Goal: Task Accomplishment & Management: Use online tool/utility

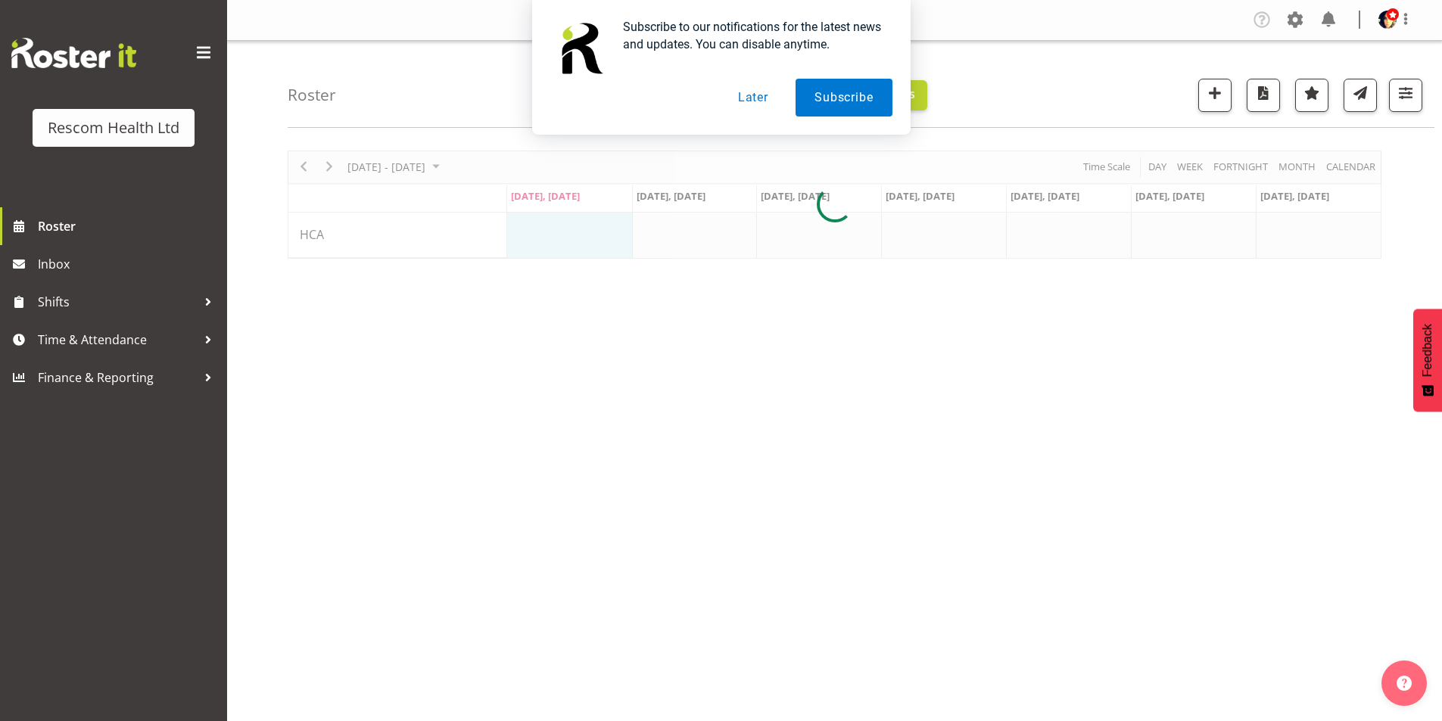
click at [749, 102] on button "Later" at bounding box center [753, 98] width 68 height 38
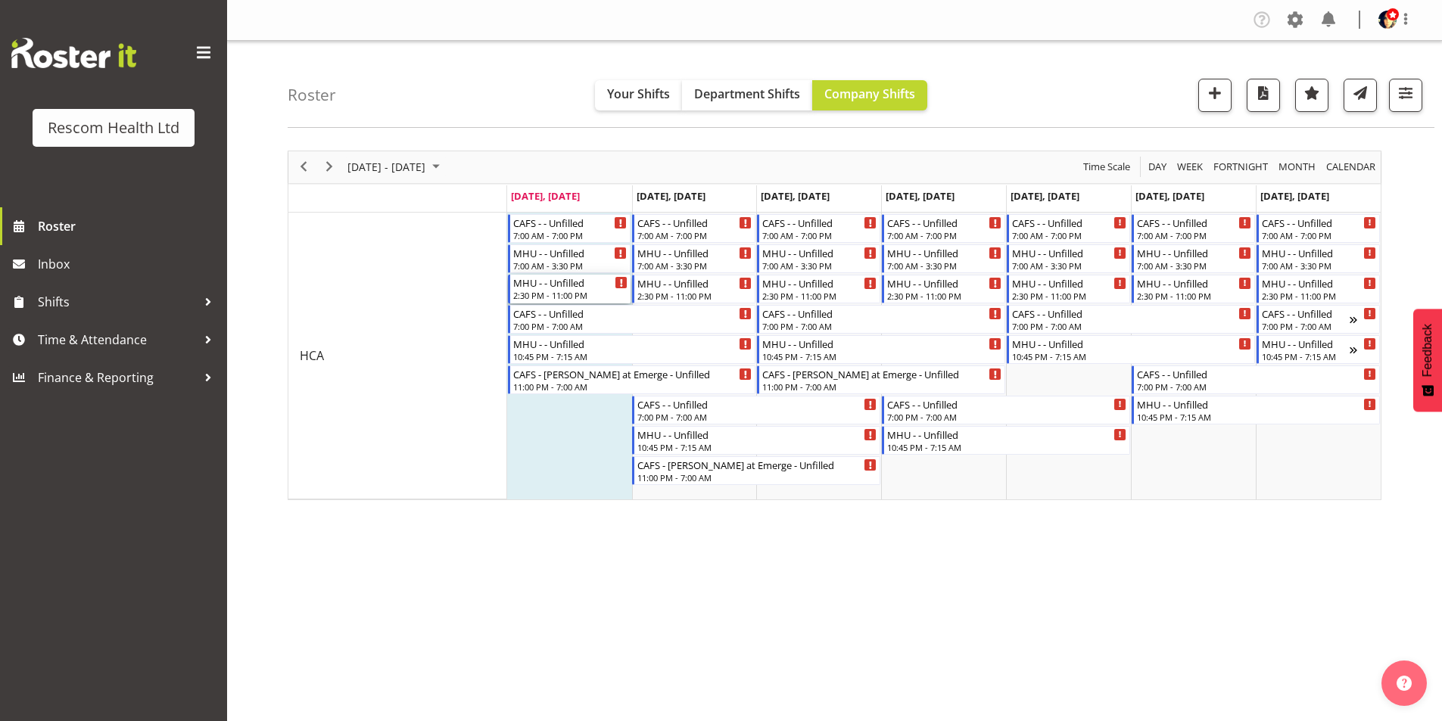
click at [543, 291] on div "2:30 PM - 11:00 PM" at bounding box center [570, 295] width 115 height 12
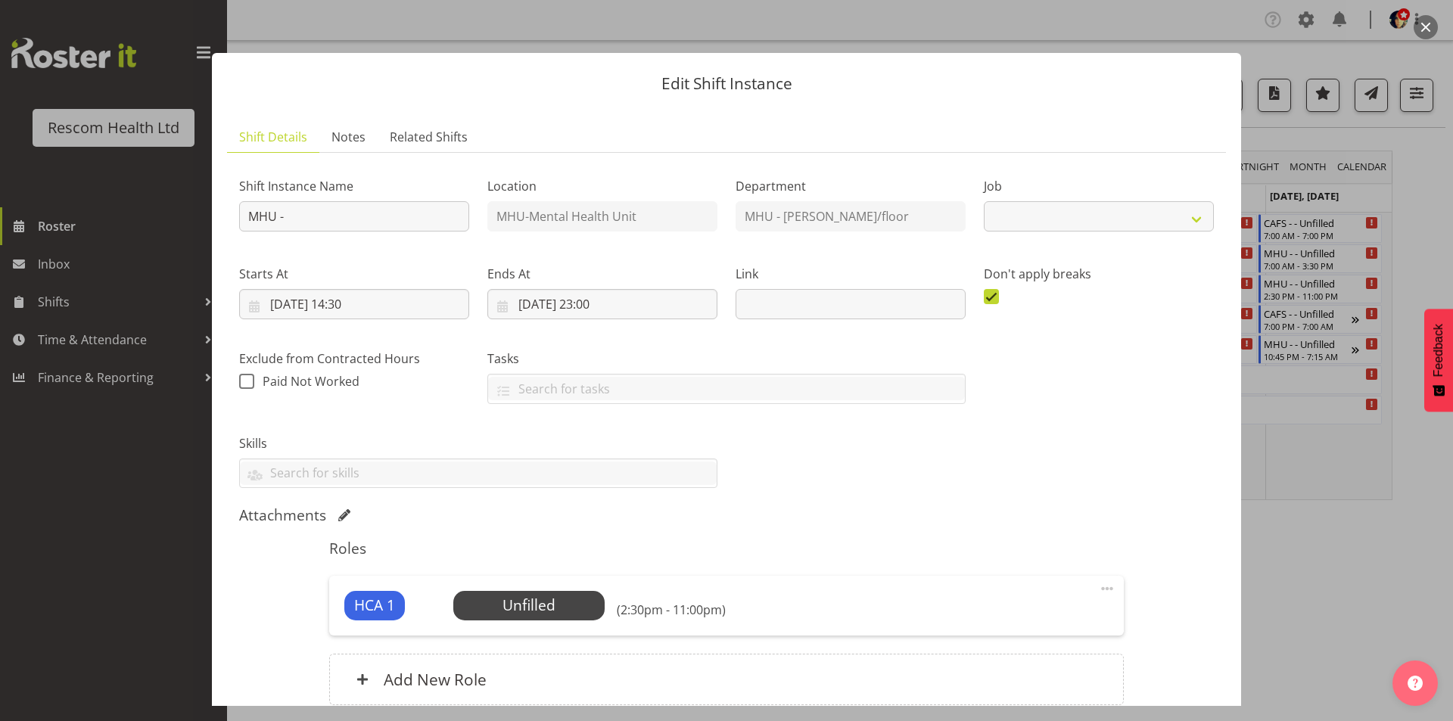
select select "4188"
click at [503, 597] on span "Select Employee" at bounding box center [528, 606] width 113 height 22
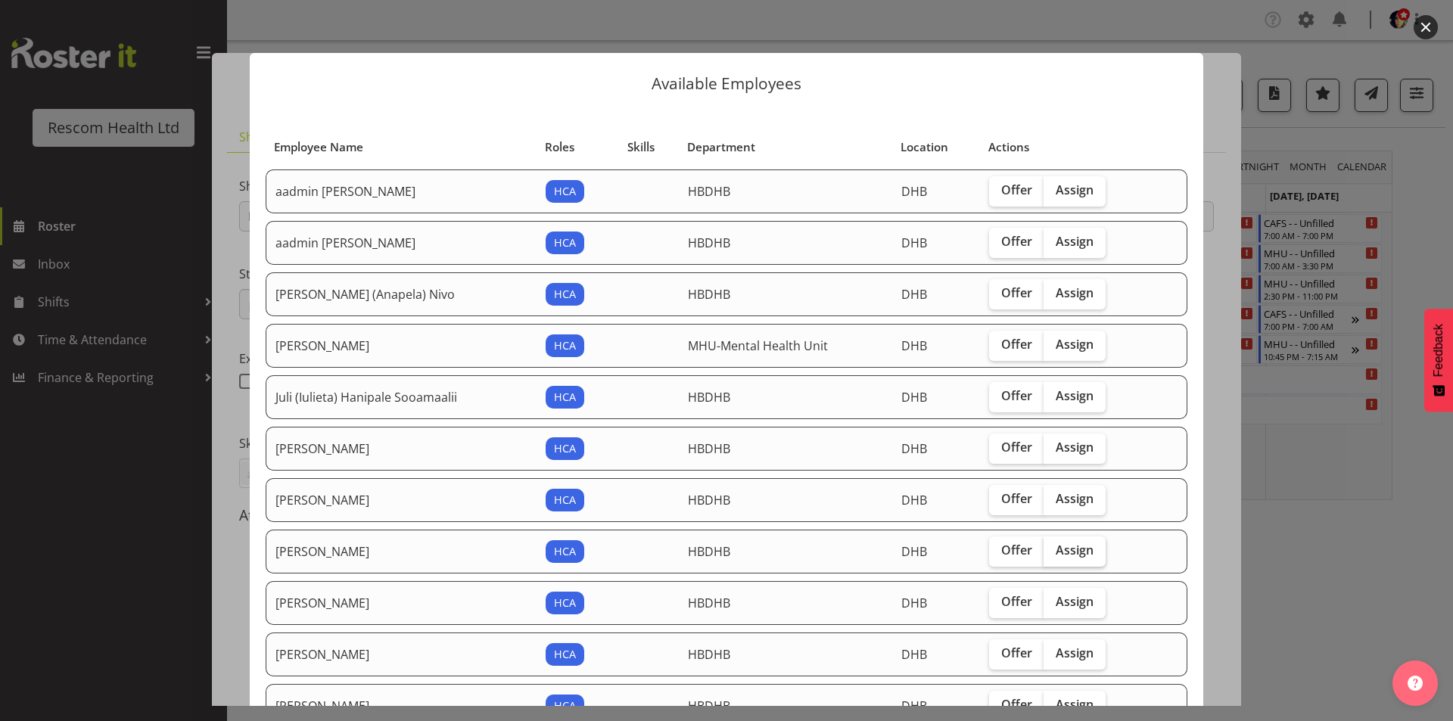
click at [1062, 560] on label "Assign" at bounding box center [1075, 552] width 62 height 30
click at [1053, 555] on input "Assign" at bounding box center [1049, 551] width 10 height 10
checkbox input "true"
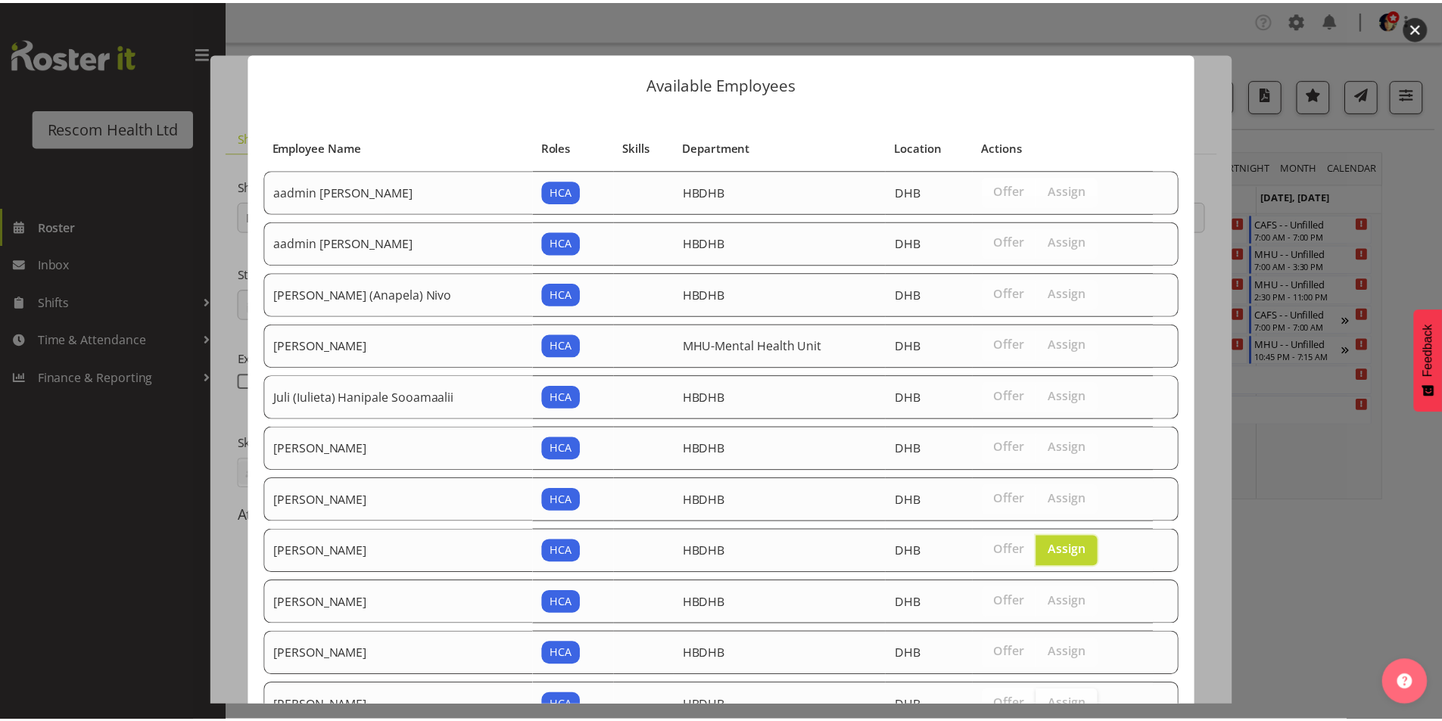
scroll to position [168, 0]
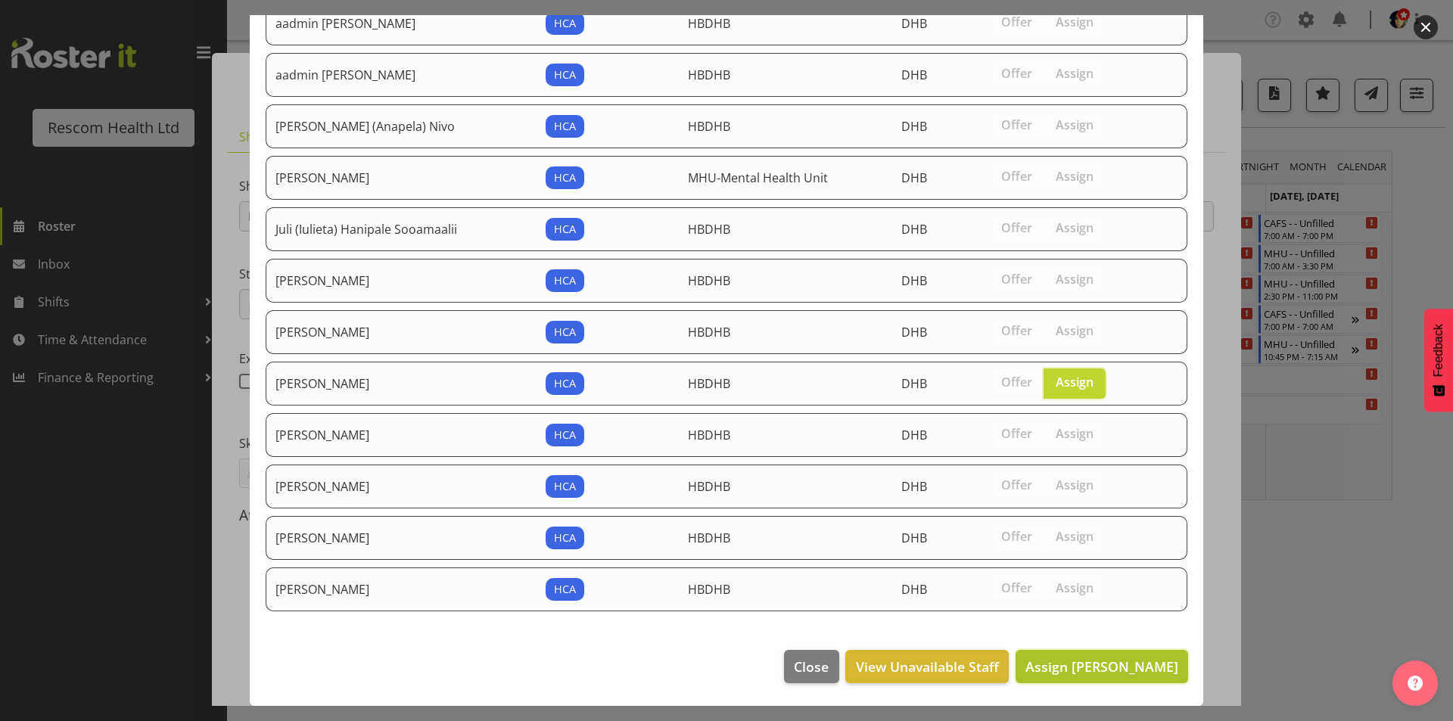
click at [1080, 671] on span "Assign [PERSON_NAME]" at bounding box center [1101, 667] width 153 height 18
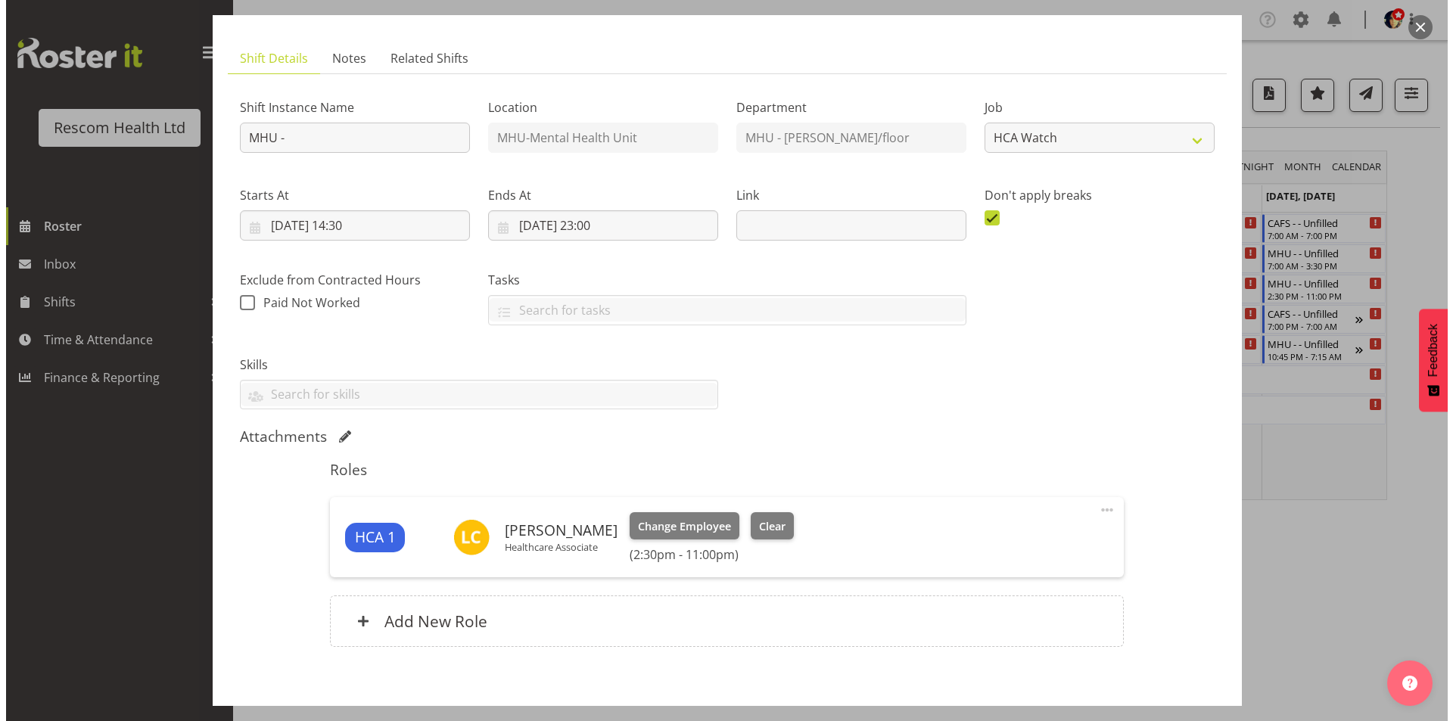
scroll to position [154, 0]
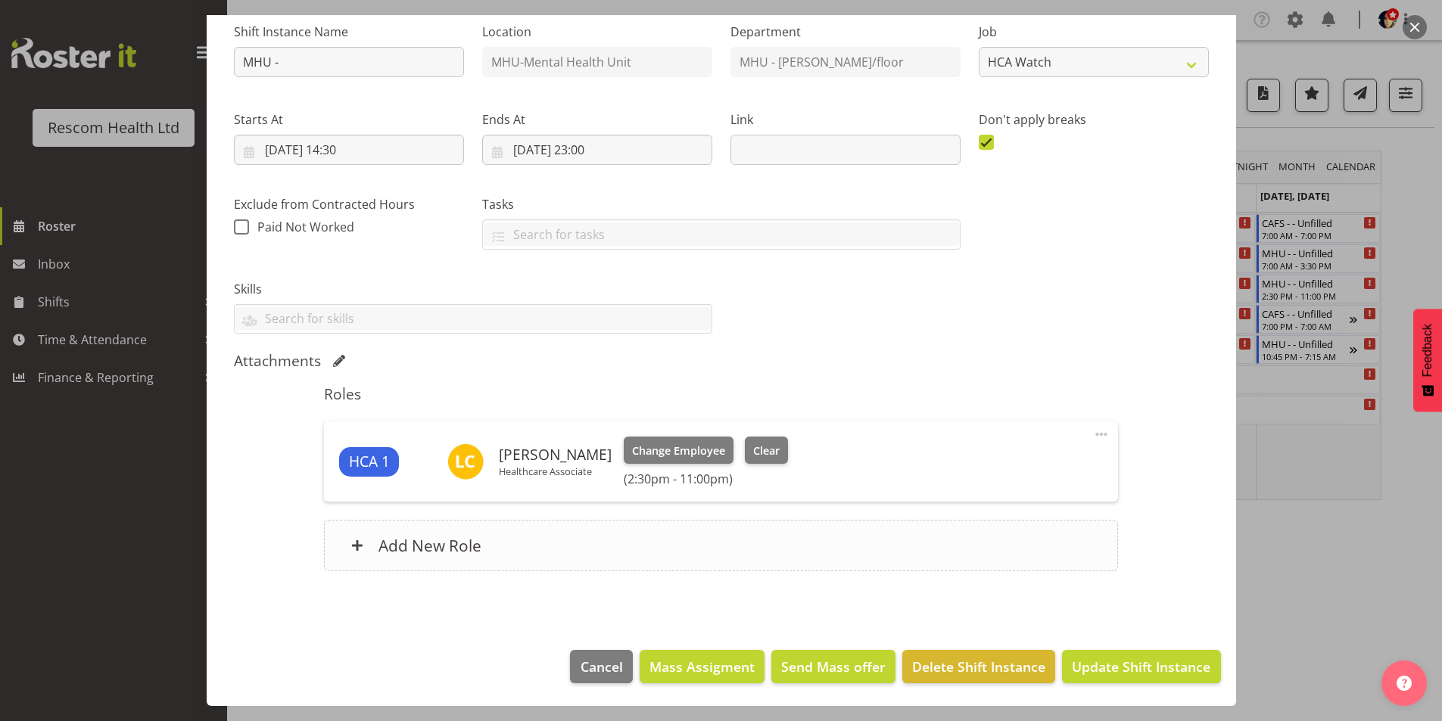
click at [394, 544] on h6 "Add New Role" at bounding box center [429, 546] width 103 height 20
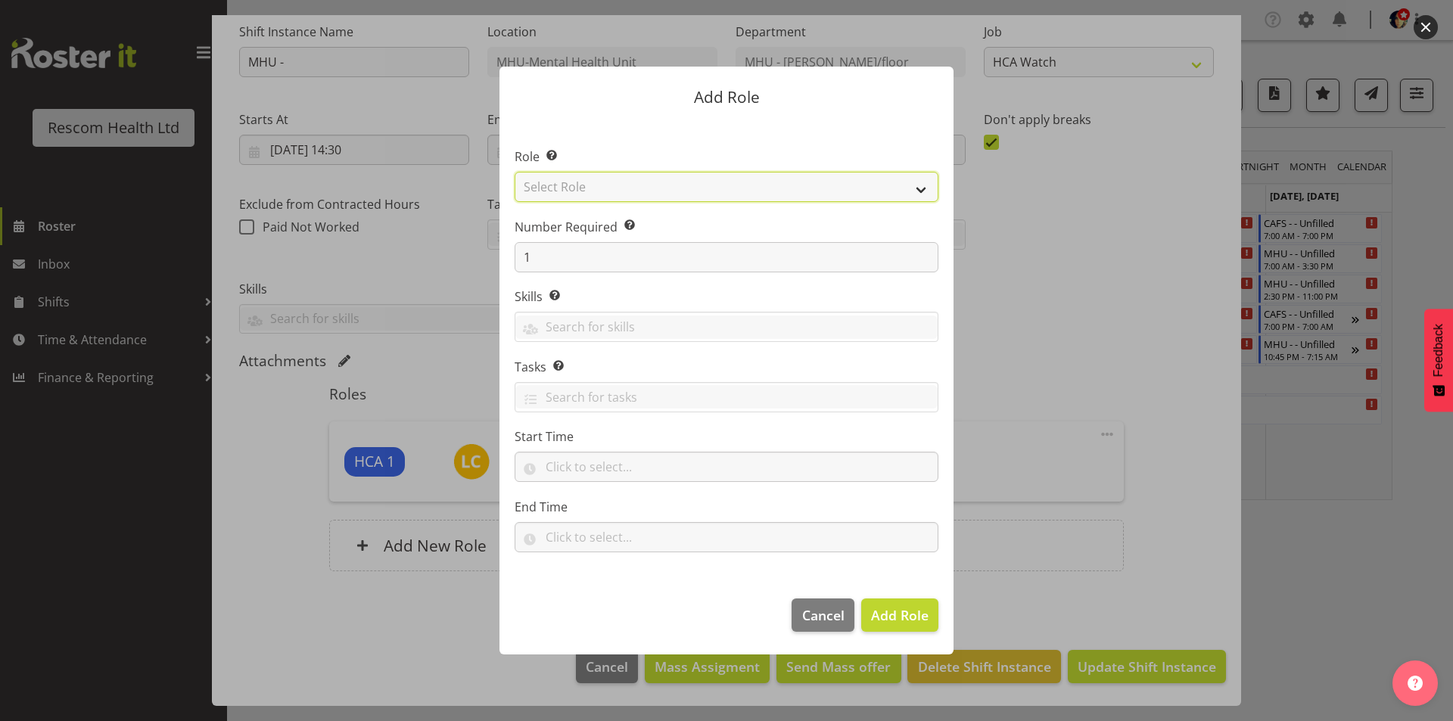
click at [555, 184] on select "Select Role HCA" at bounding box center [727, 187] width 424 height 30
select select "1100"
click at [515, 172] on select "Select Role HCA" at bounding box center [727, 187] width 424 height 30
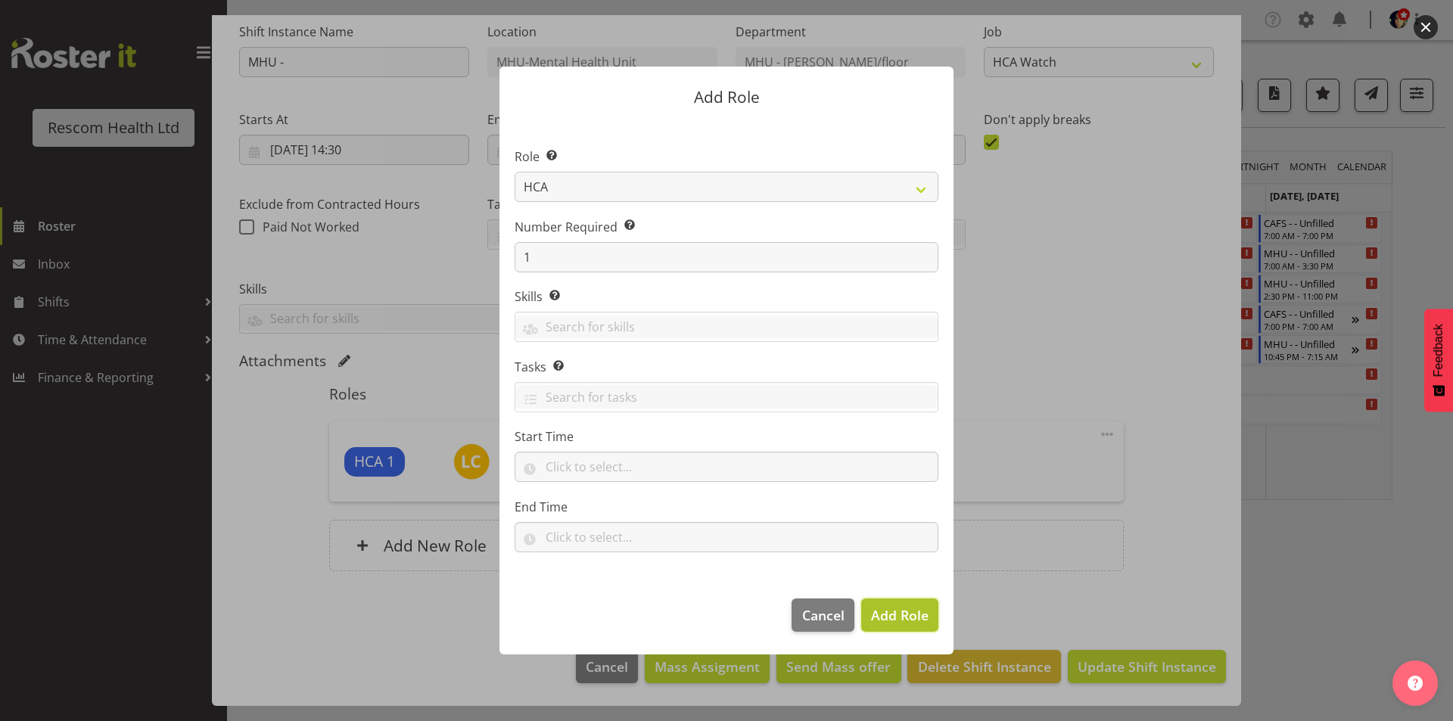
click at [906, 605] on span "Add Role" at bounding box center [900, 615] width 58 height 20
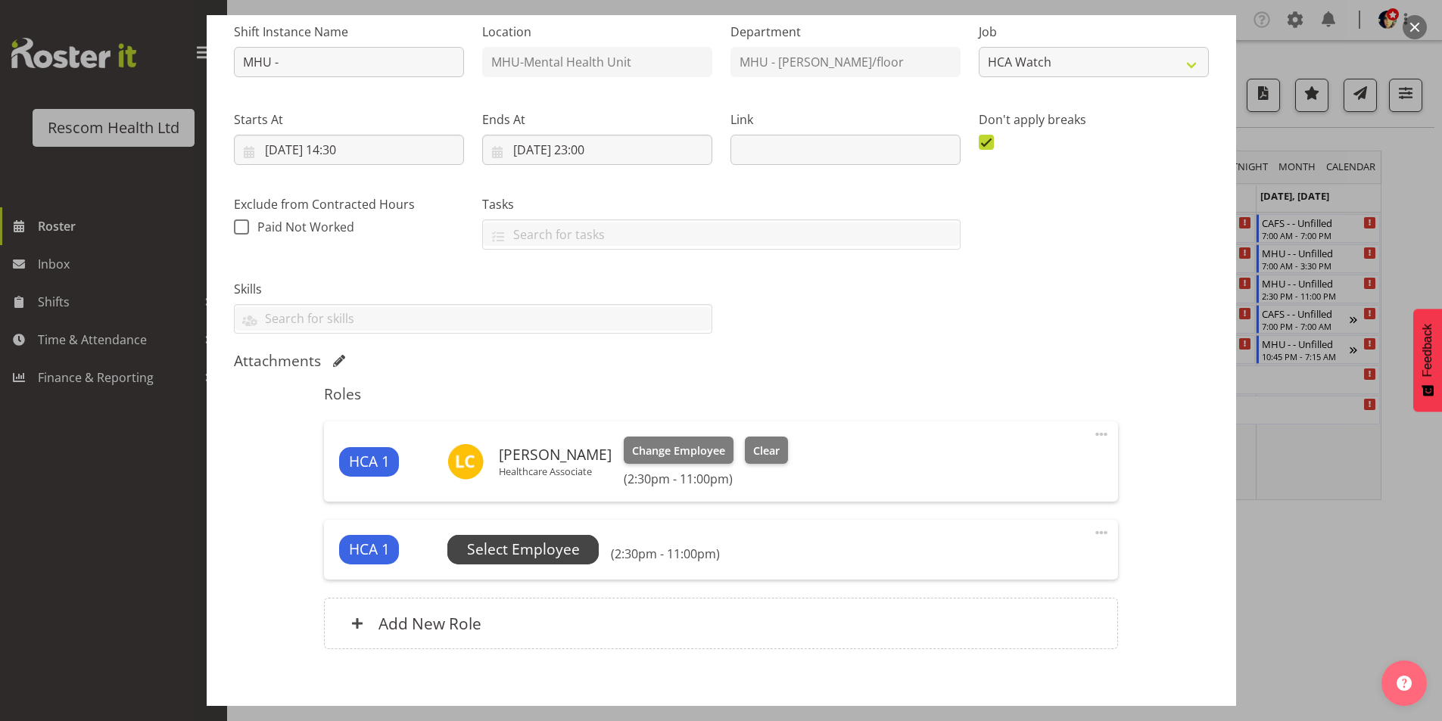
click at [489, 546] on span "Select Employee" at bounding box center [523, 550] width 113 height 22
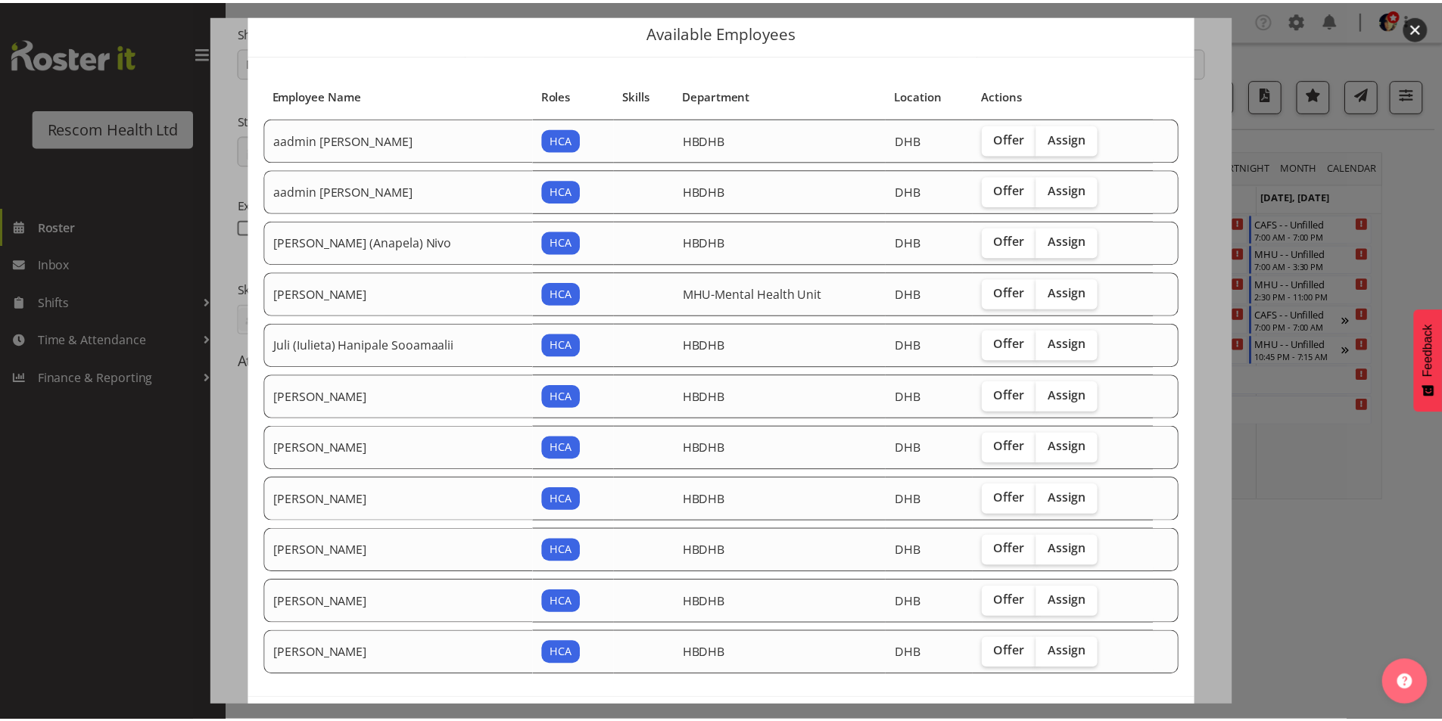
scroll to position [117, 0]
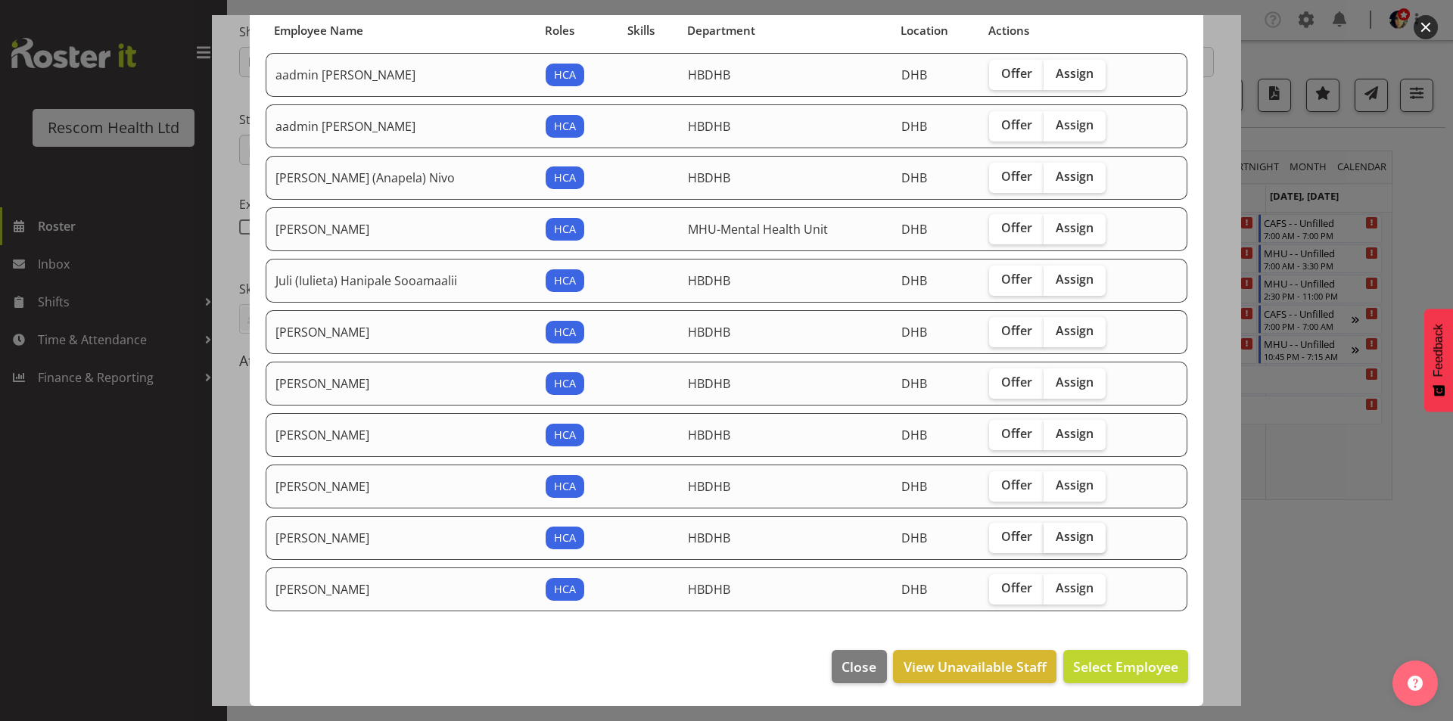
click at [1069, 536] on span "Assign" at bounding box center [1075, 536] width 38 height 15
click at [1053, 536] on input "Assign" at bounding box center [1049, 537] width 10 height 10
checkbox input "true"
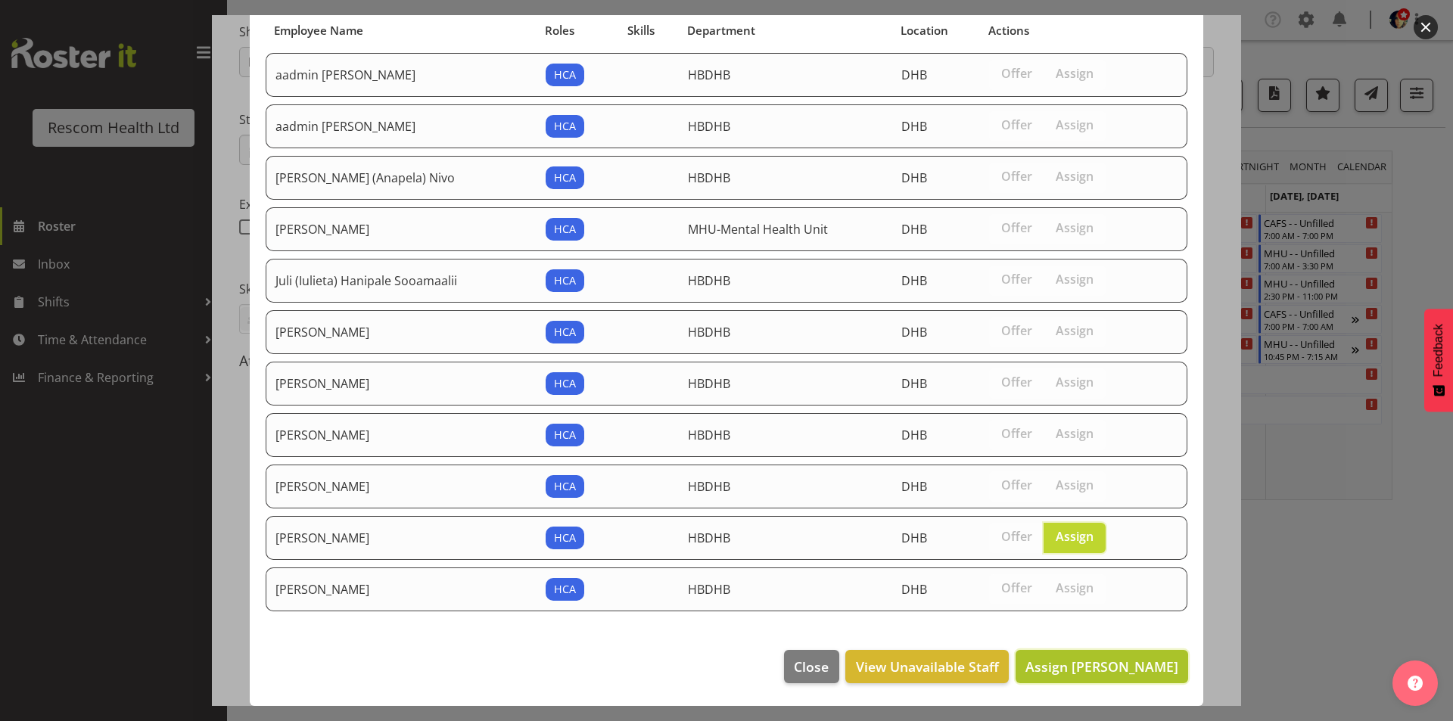
click at [1094, 665] on span "Assign [PERSON_NAME]" at bounding box center [1101, 667] width 153 height 18
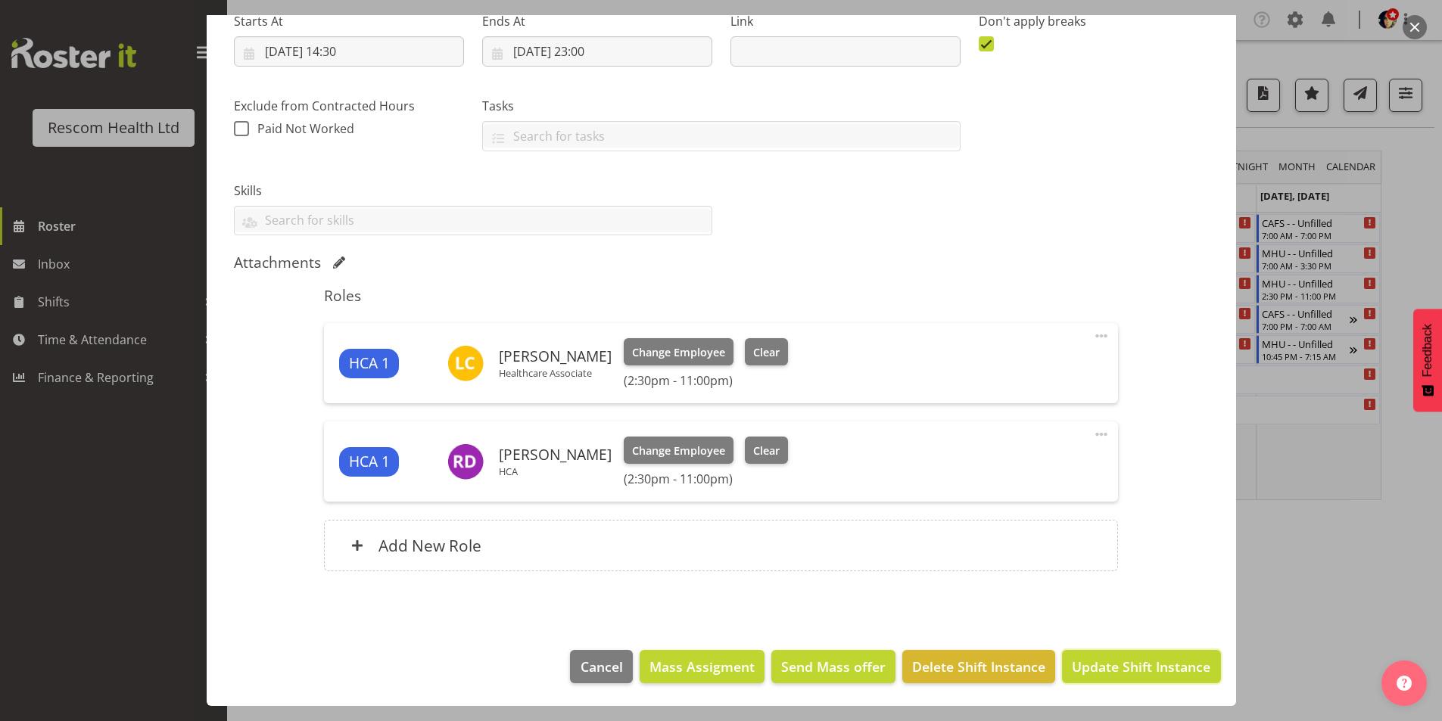
click at [1168, 662] on span "Update Shift Instance" at bounding box center [1141, 667] width 138 height 20
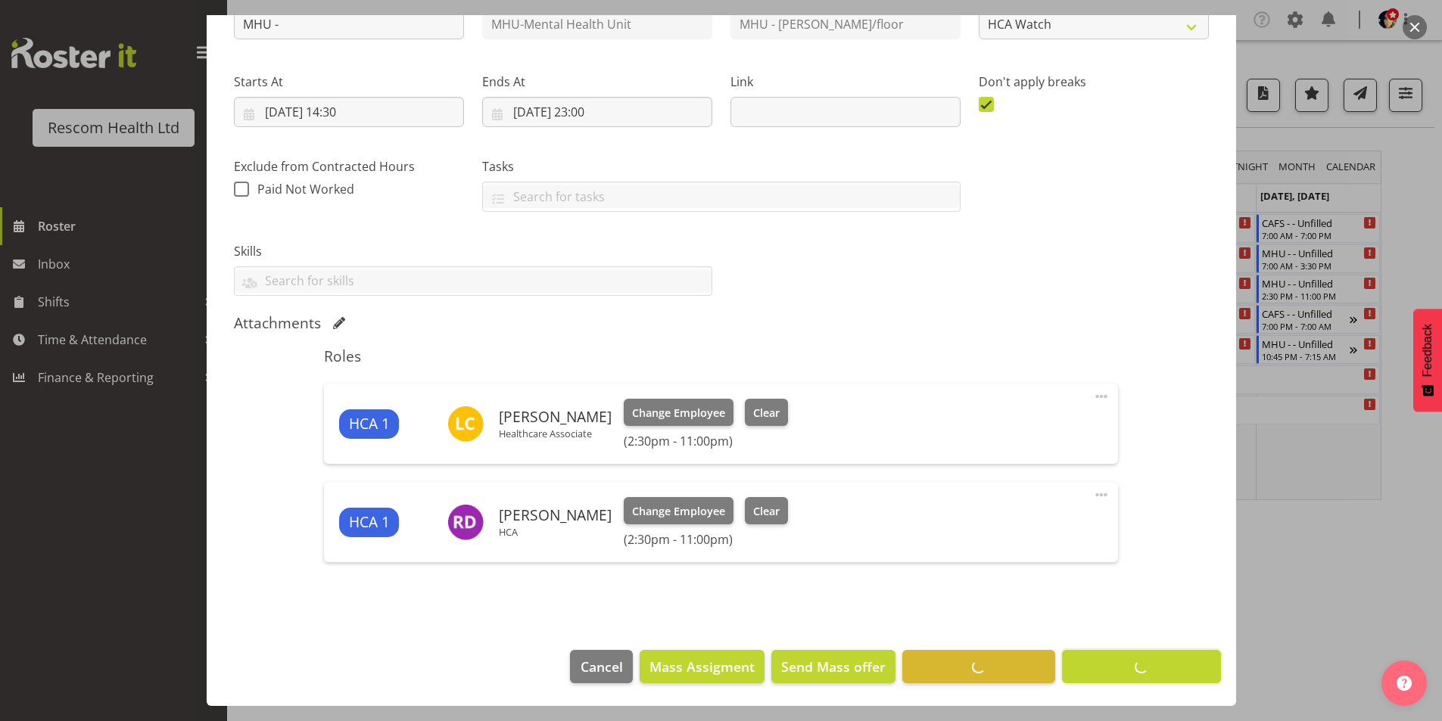
scroll to position [192, 0]
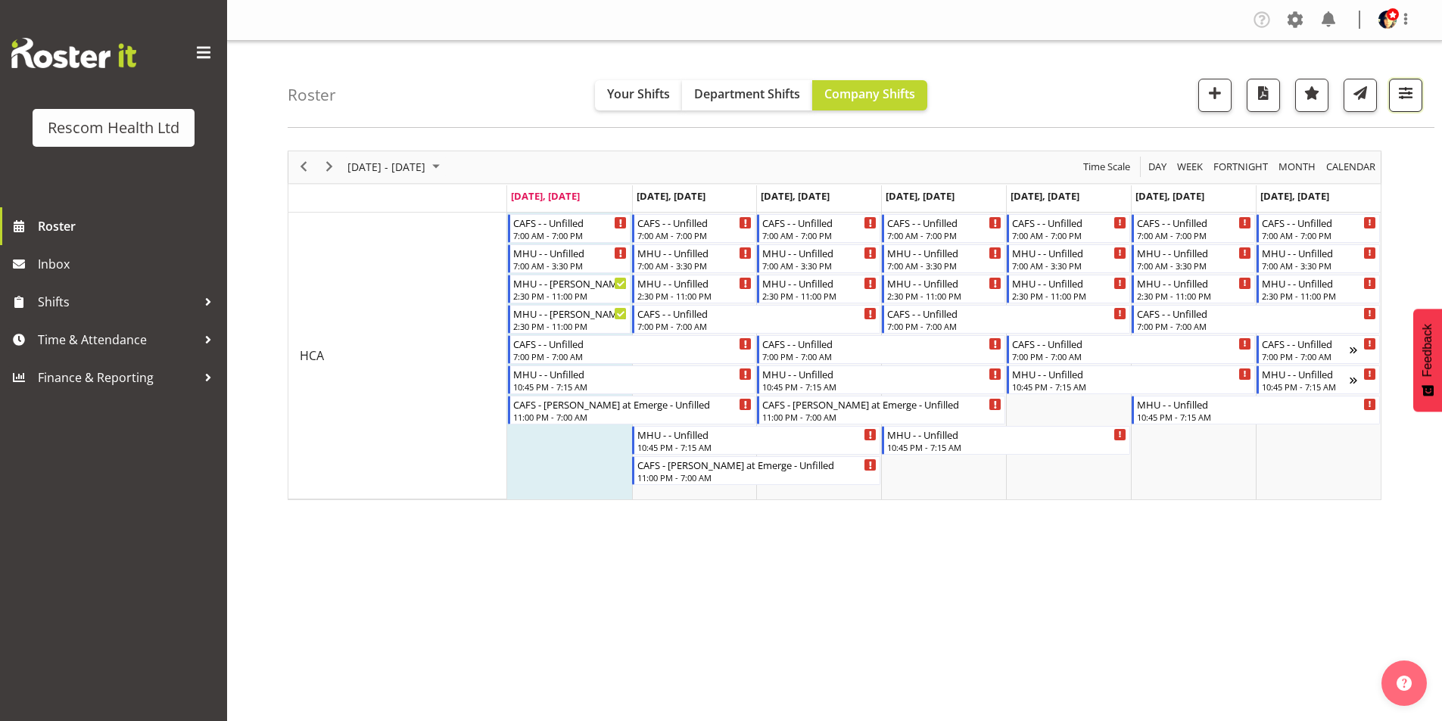
click at [1405, 95] on span "button" at bounding box center [1406, 93] width 20 height 20
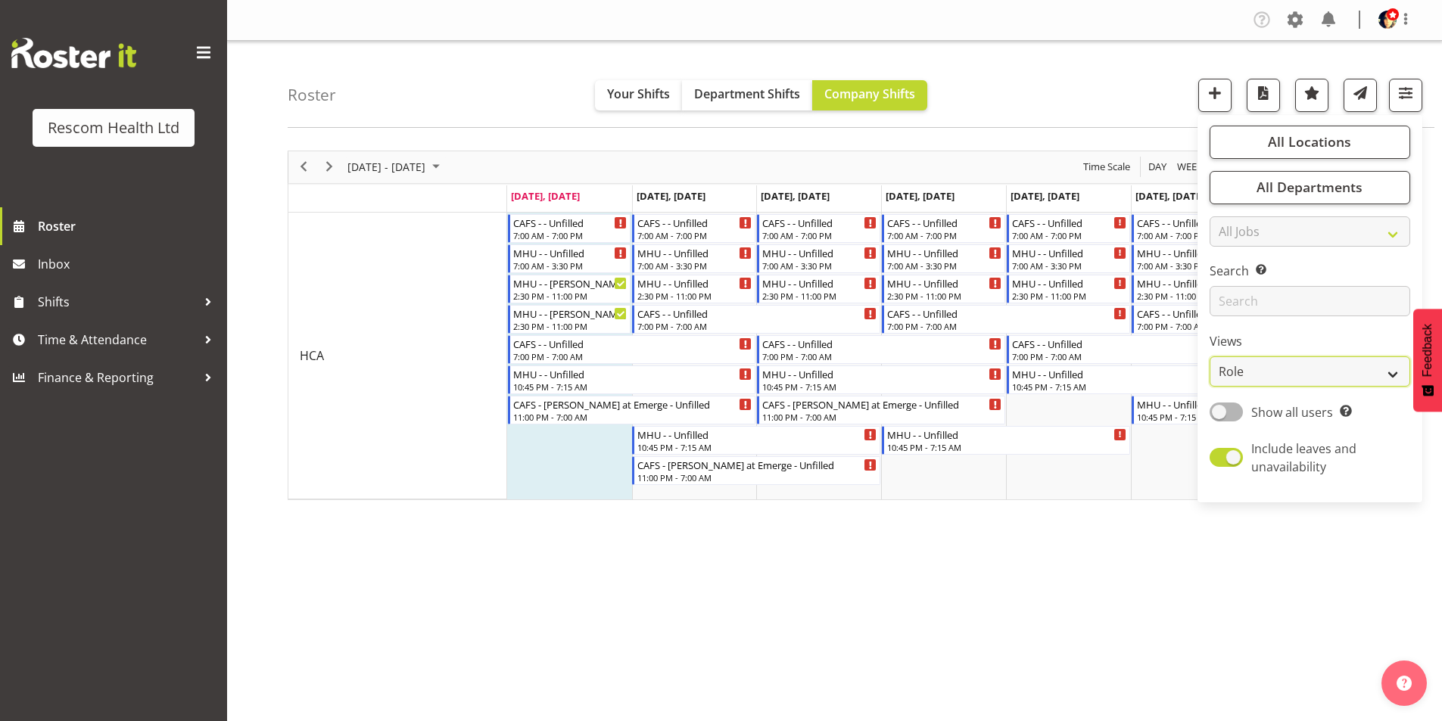
click at [1280, 377] on select "Staff Role Shift - Horizontal Shift - Vertical Staff - Location" at bounding box center [1309, 371] width 201 height 30
select select "staff"
click at [1210, 356] on select "Staff Role Shift - Horizontal Shift - Vertical Staff - Location" at bounding box center [1309, 371] width 201 height 30
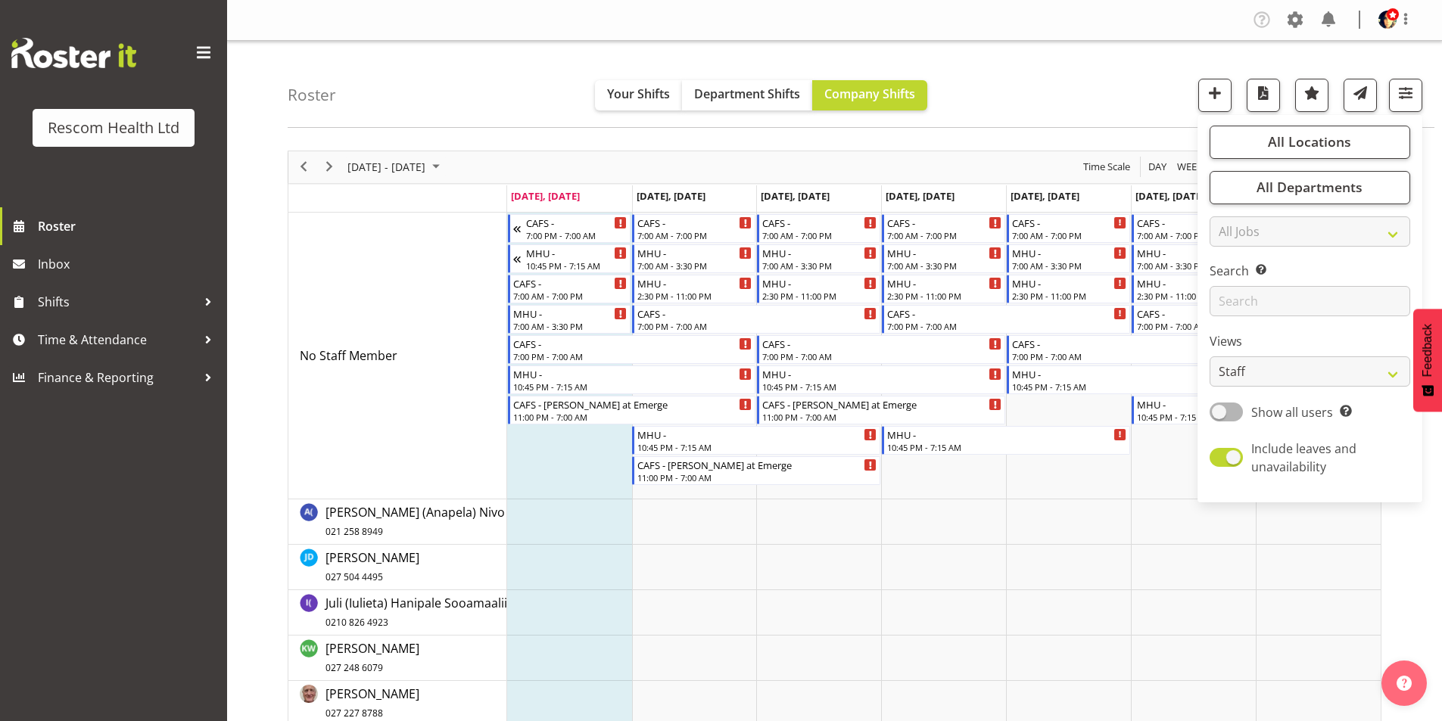
click at [1122, 82] on div "Roster Your Shifts Department Shifts Company Shifts All Locations Clear CAFS [G…" at bounding box center [861, 84] width 1147 height 87
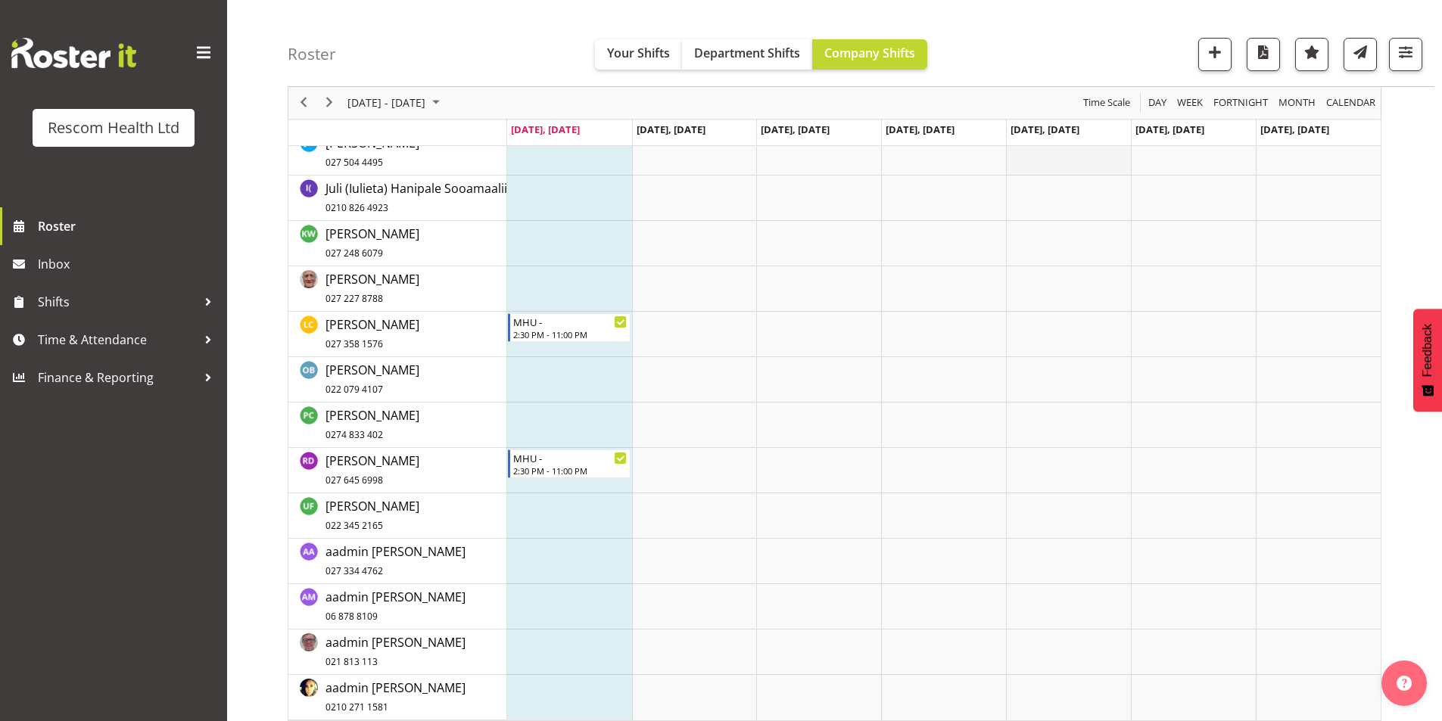
scroll to position [426, 0]
